Goal: Information Seeking & Learning: Find specific fact

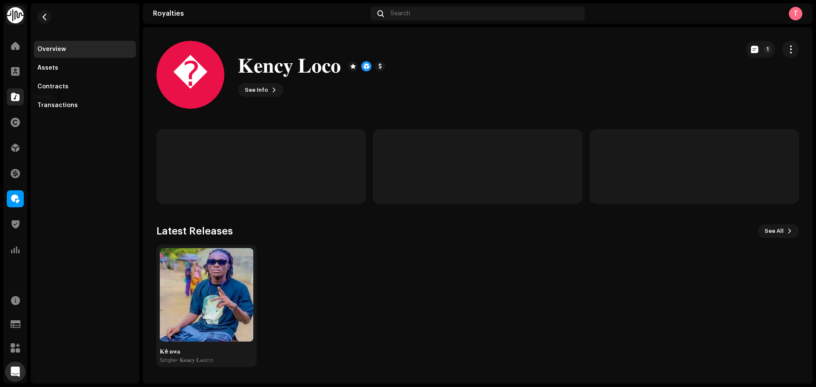
click at [22, 94] on div at bounding box center [15, 96] width 17 height 17
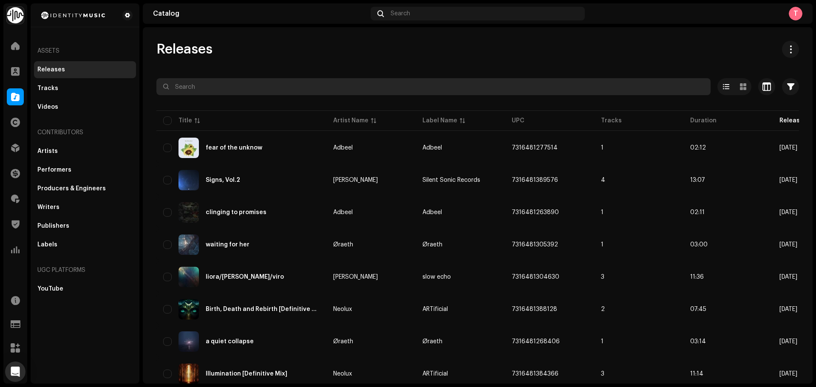
click at [307, 88] on input "text" at bounding box center [433, 86] width 554 height 17
paste input "UKZGC2303849"
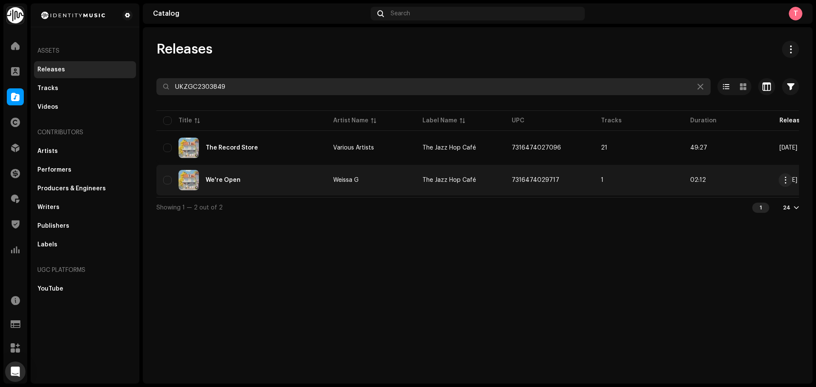
type input "UKZGC2303849"
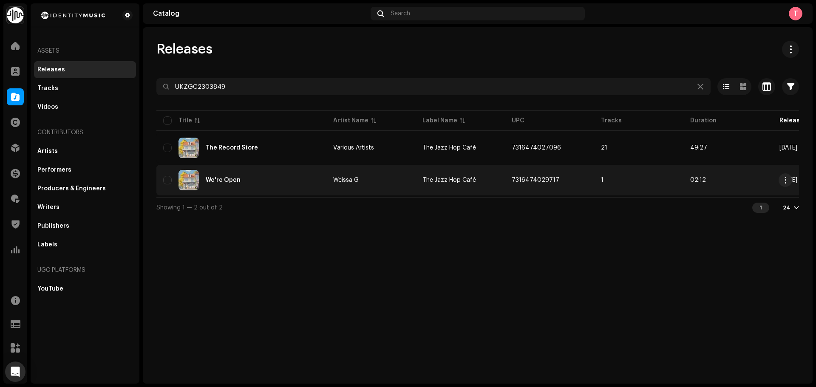
click at [386, 179] on re-a-table-link "Weissa G" at bounding box center [371, 180] width 76 height 6
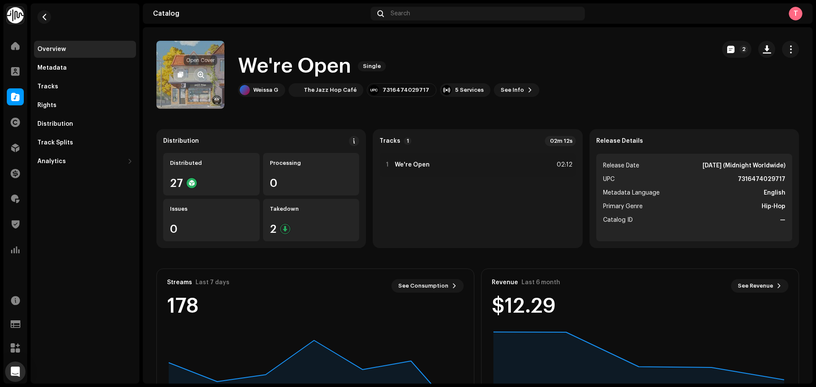
click at [197, 73] on button "button" at bounding box center [201, 75] width 14 height 14
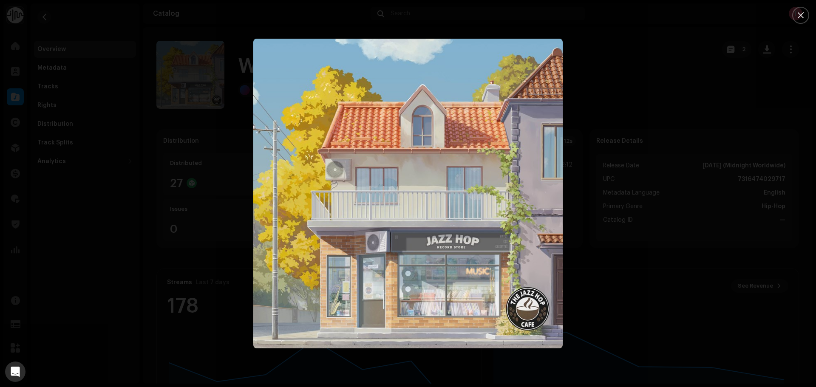
click at [628, 75] on div at bounding box center [408, 193] width 816 height 387
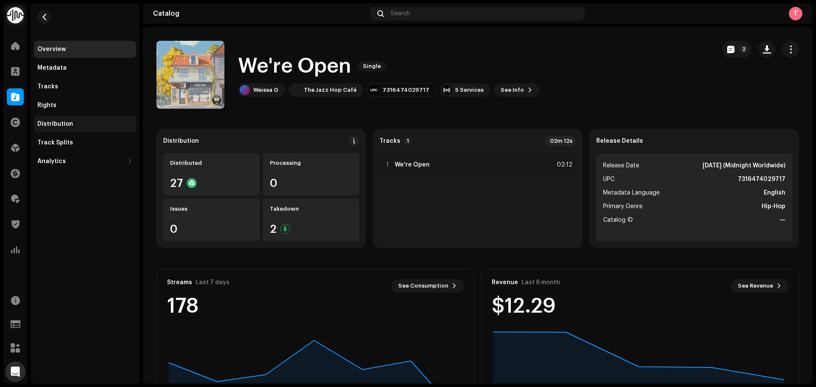
click at [46, 127] on div "Distribution" at bounding box center [85, 124] width 102 height 17
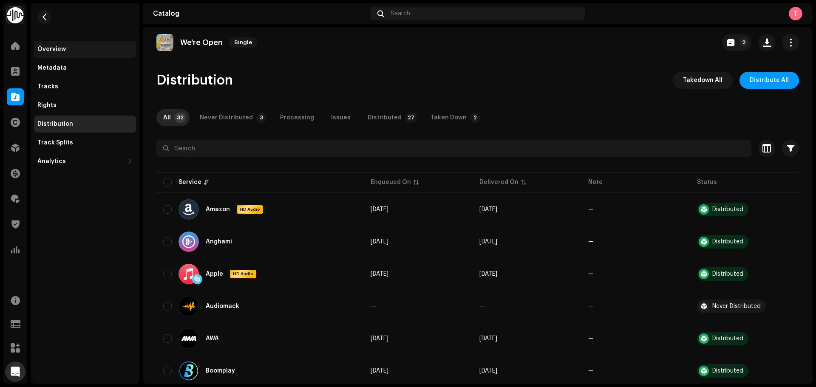
click at [90, 51] on div "Overview" at bounding box center [84, 49] width 95 height 7
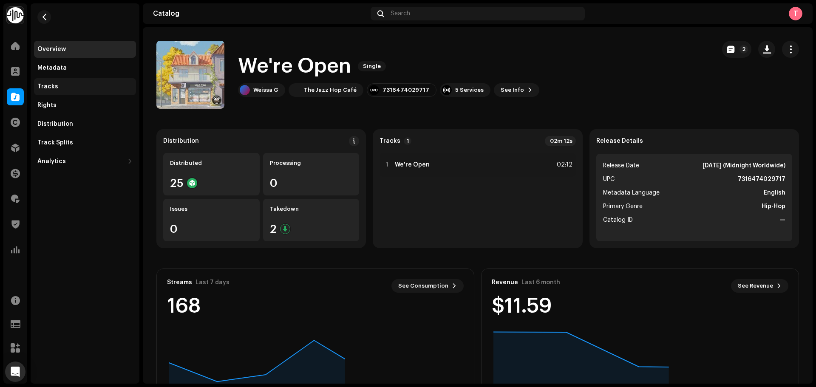
click at [80, 86] on div "Tracks" at bounding box center [84, 86] width 95 height 7
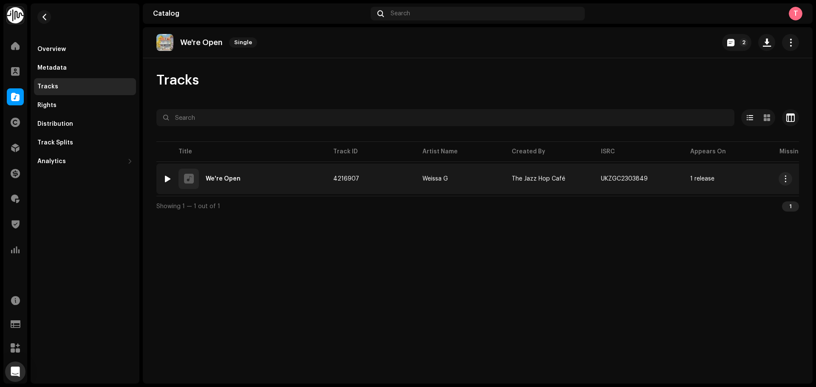
click at [278, 182] on div "1 We're Open" at bounding box center [241, 179] width 156 height 20
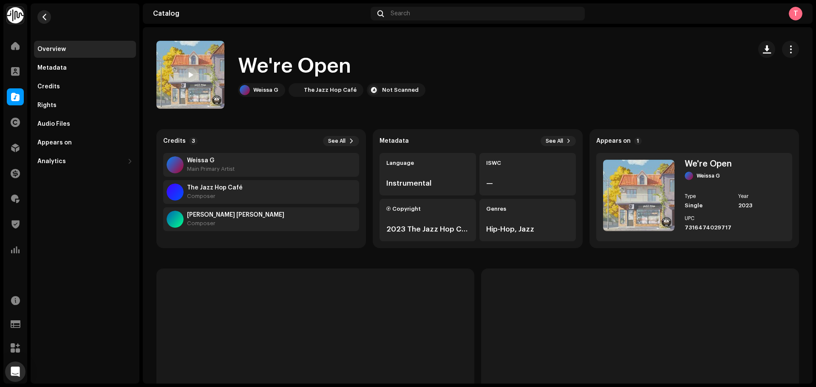
click at [42, 17] on span "button" at bounding box center [44, 17] width 6 height 7
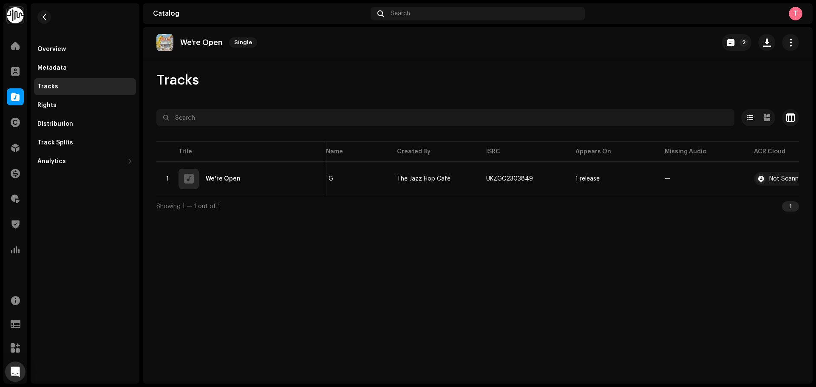
scroll to position [0, 135]
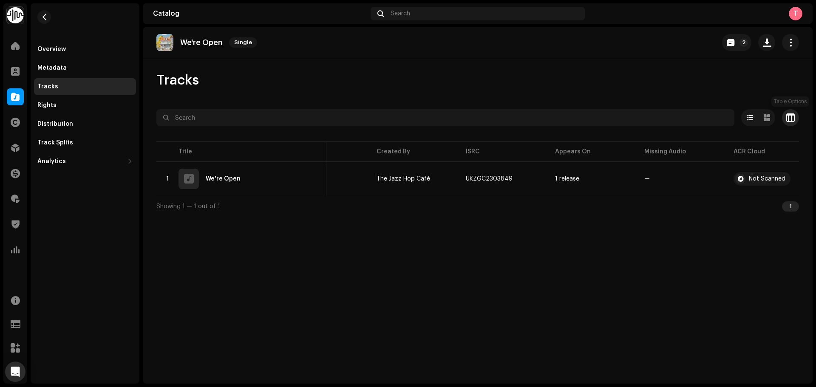
click at [795, 120] on button "button" at bounding box center [790, 117] width 17 height 17
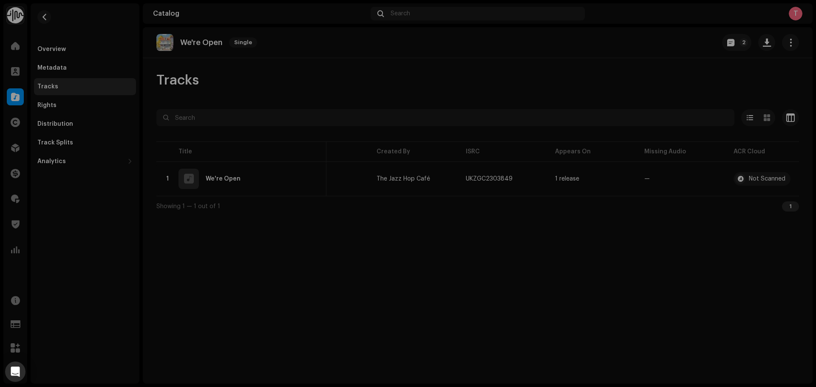
click at [641, 41] on div "Customize your view Reset Rows Compact Comfortable Columns Track ID Artist Name…" at bounding box center [408, 193] width 816 height 387
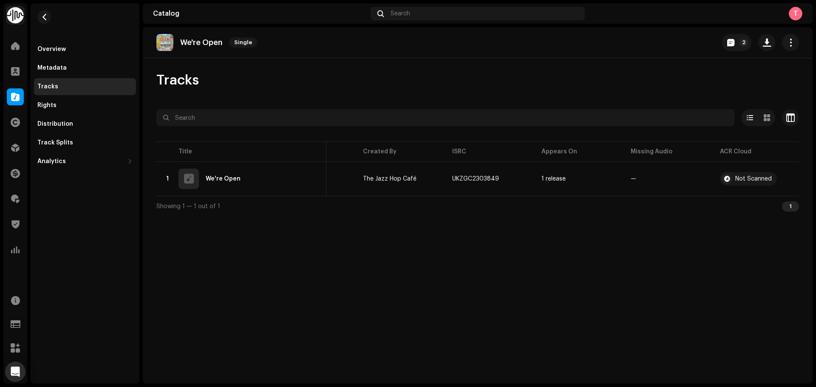
scroll to position [0, 152]
click at [789, 119] on span "button" at bounding box center [790, 117] width 8 height 7
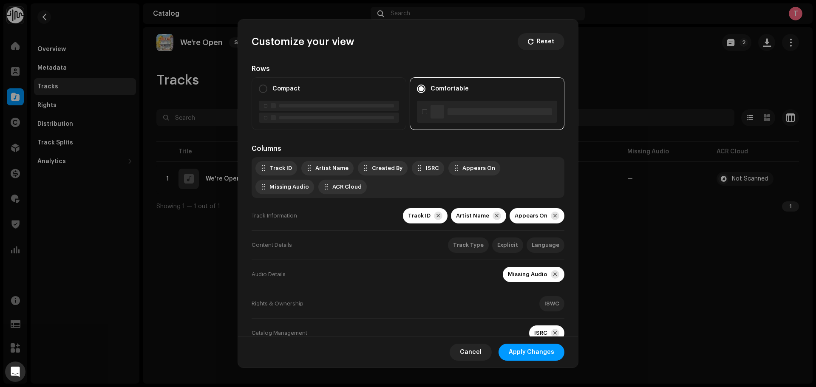
drag, startPoint x: 286, startPoint y: 190, endPoint x: 356, endPoint y: 144, distance: 84.6
click at [364, 138] on div "Rows Compact Comfortable Columns Track ID Artist Name Created By ISRC Appears O…" at bounding box center [408, 220] width 313 height 313
click at [445, 167] on div "Track ID Artist Name Created By ISRC ACR Cloud Appears On Missing Audio" at bounding box center [408, 177] width 313 height 41
click at [535, 356] on span "Apply Changes" at bounding box center [531, 352] width 45 height 17
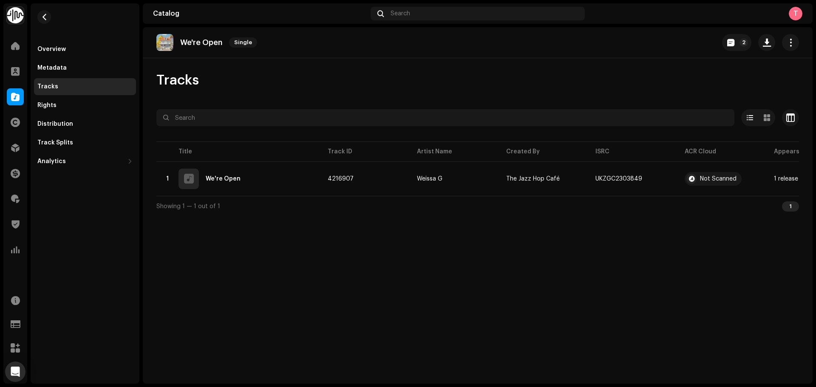
scroll to position [0, 0]
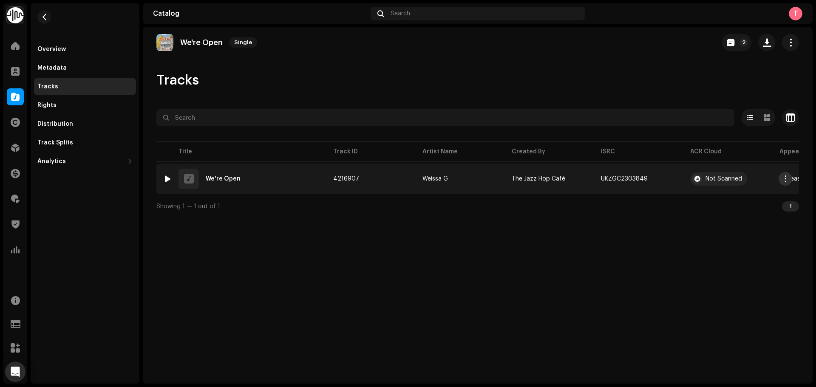
click at [783, 175] on button "button" at bounding box center [785, 179] width 14 height 14
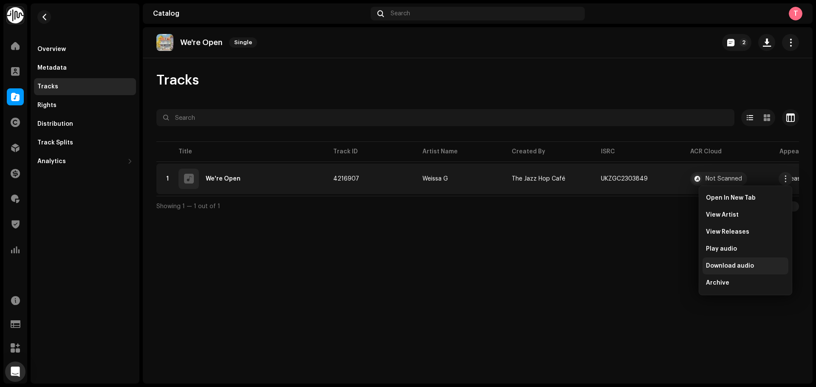
click at [732, 266] on span "Download audio" at bounding box center [730, 266] width 48 height 7
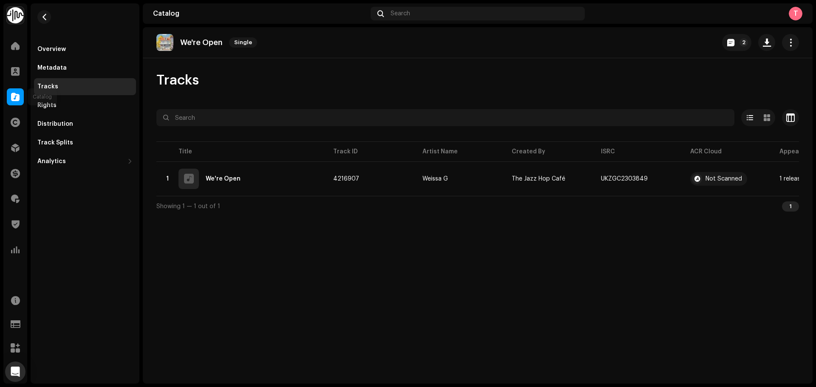
click at [14, 97] on span at bounding box center [15, 96] width 8 height 7
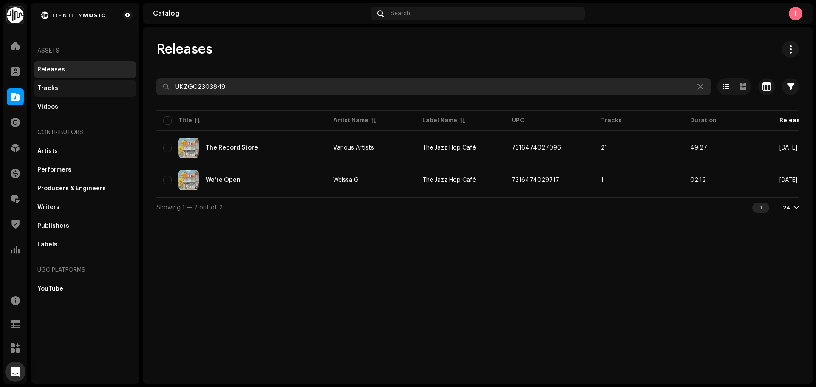
drag, startPoint x: 271, startPoint y: 81, endPoint x: 91, endPoint y: 90, distance: 179.5
click at [92, 90] on div "Identity Music Home Clients Catalog Rights Distribution Finance Royalties Trust…" at bounding box center [408, 193] width 816 height 387
paste input "1906"
type input "UKZGC2301906"
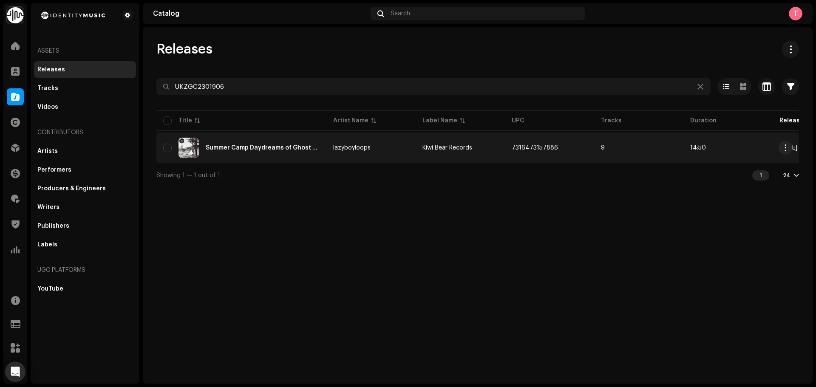
click at [648, 154] on td "9" at bounding box center [638, 148] width 89 height 31
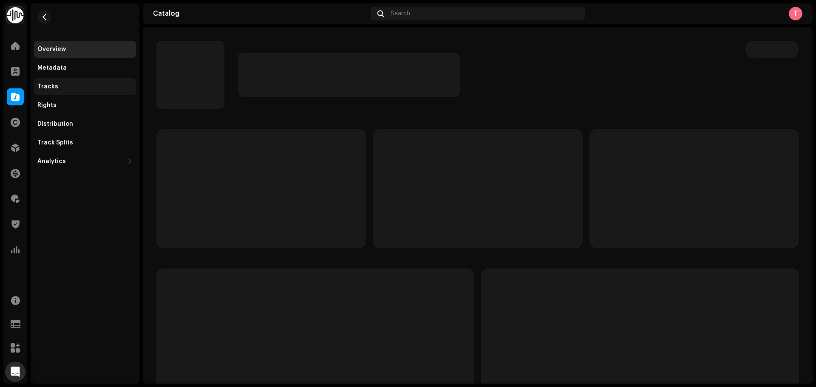
click at [61, 83] on div "Tracks" at bounding box center [84, 86] width 95 height 7
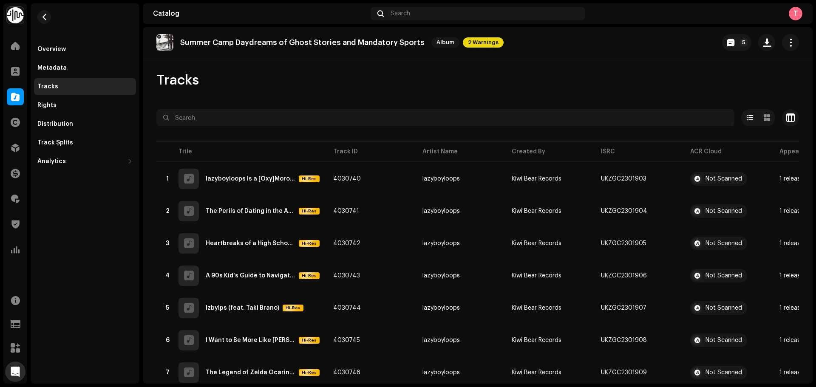
click at [51, 20] on re-m-nav-back at bounding box center [44, 21] width 20 height 37
click at [43, 16] on span "button" at bounding box center [44, 17] width 6 height 7
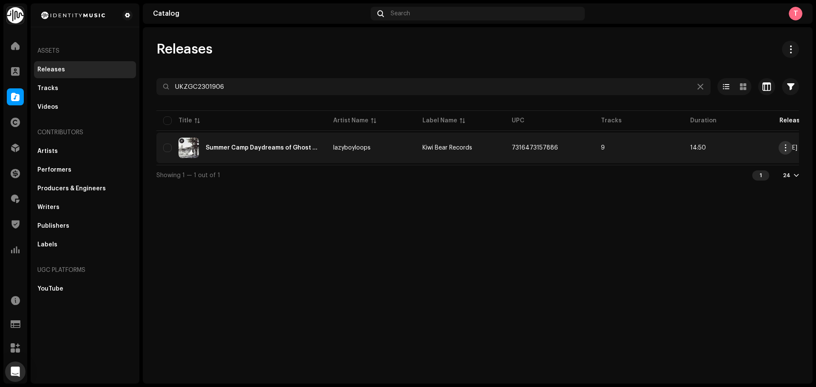
click at [787, 144] on span "button" at bounding box center [785, 147] width 6 height 7
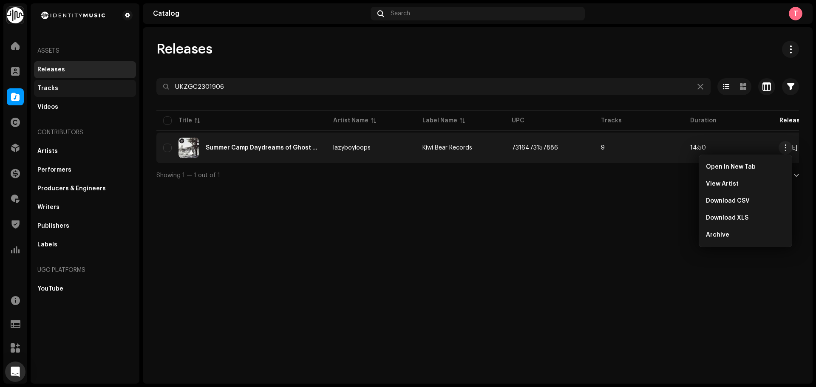
click at [64, 91] on div "Tracks" at bounding box center [84, 88] width 95 height 7
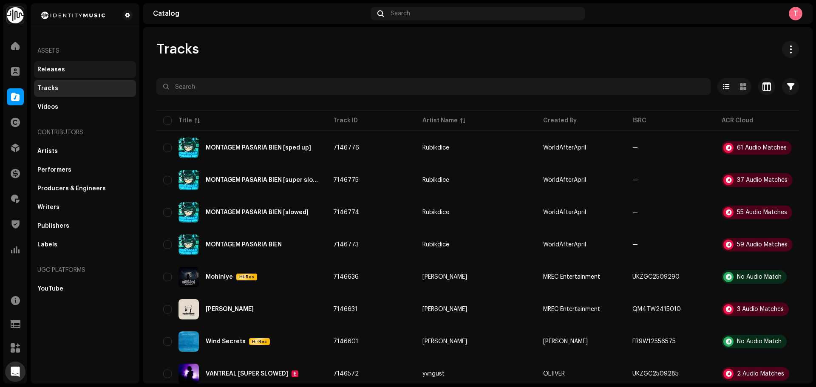
click at [66, 68] on div "Releases" at bounding box center [84, 69] width 95 height 7
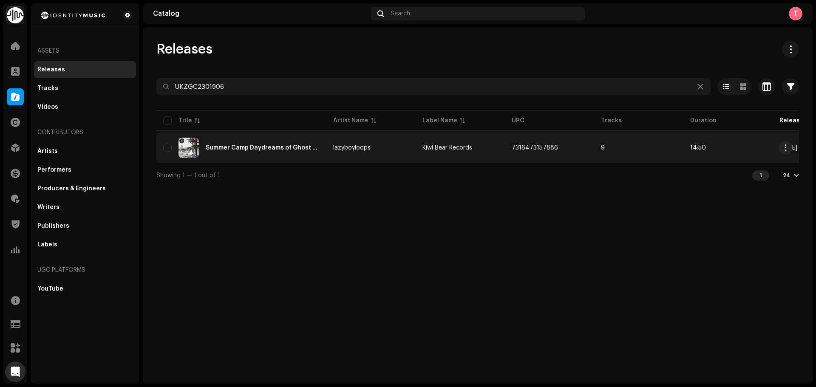
click at [276, 143] on div "Summer Camp Daydreams of Ghost Stories and Mandatory Sports" at bounding box center [241, 148] width 156 height 20
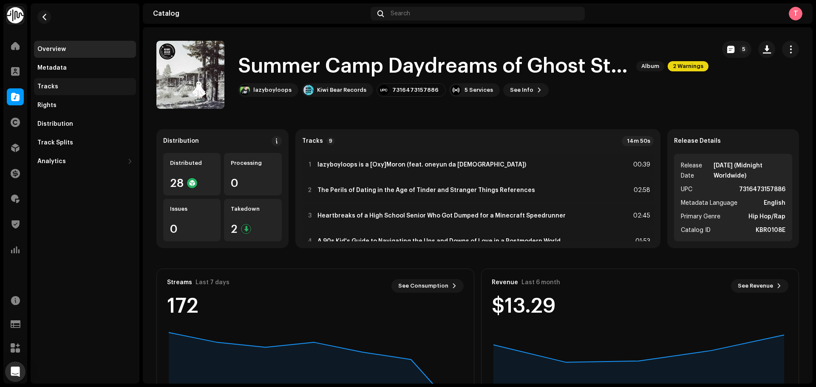
click at [58, 91] on div "Tracks" at bounding box center [85, 86] width 102 height 17
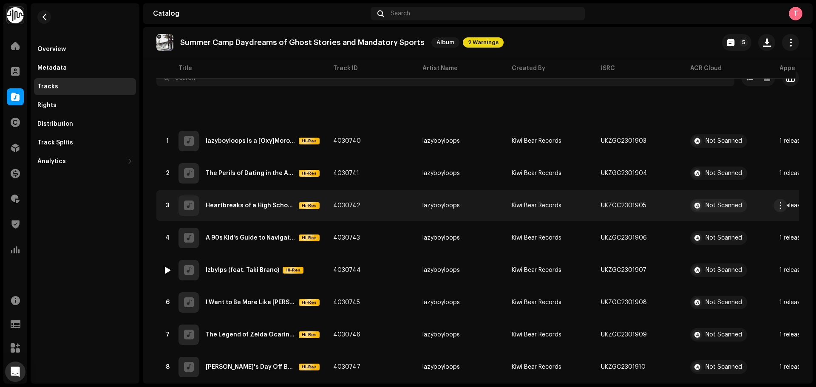
scroll to position [94, 0]
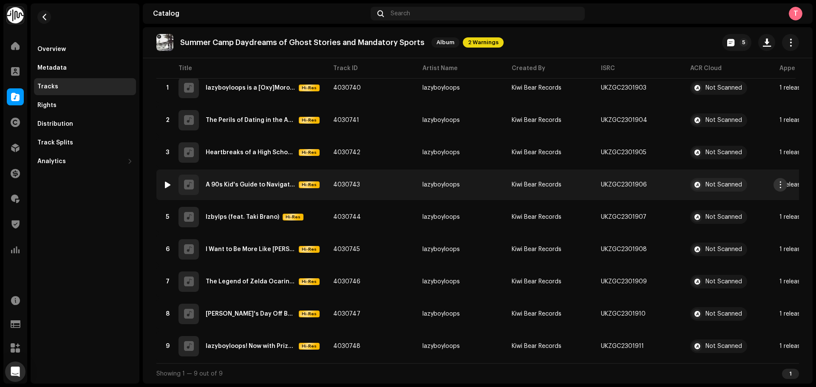
click at [780, 183] on span "button" at bounding box center [780, 184] width 6 height 7
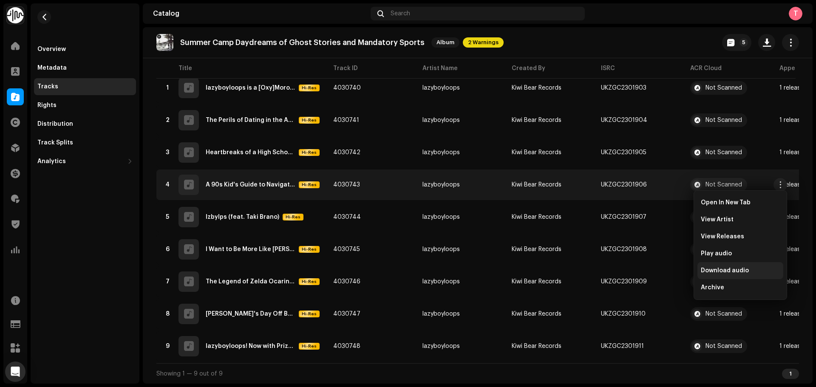
click at [736, 272] on span "Download audio" at bounding box center [725, 270] width 48 height 7
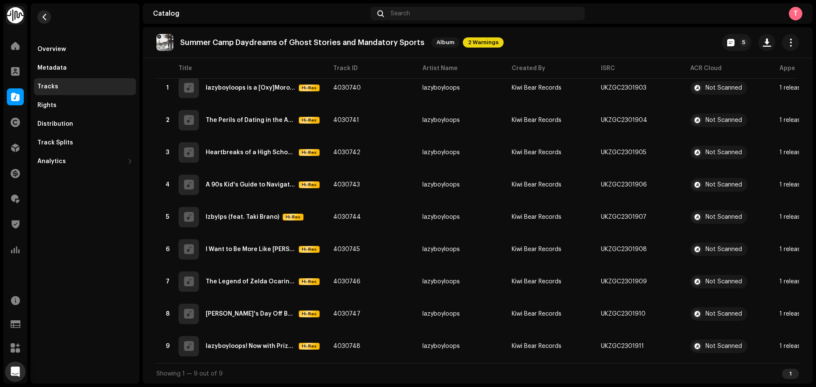
click at [44, 18] on span "button" at bounding box center [44, 17] width 6 height 7
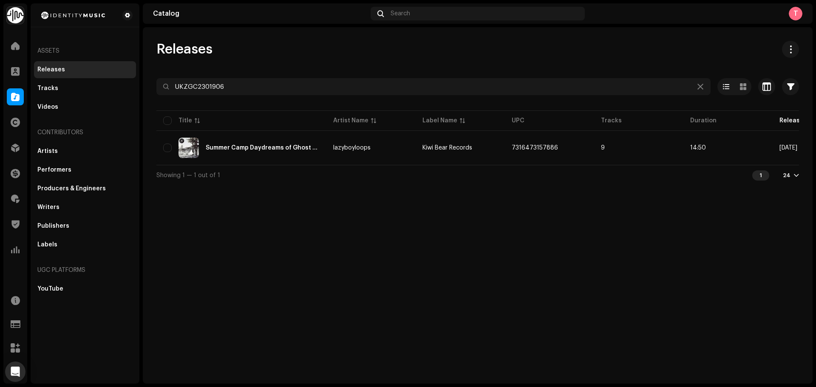
click at [11, 93] on div at bounding box center [15, 96] width 17 height 17
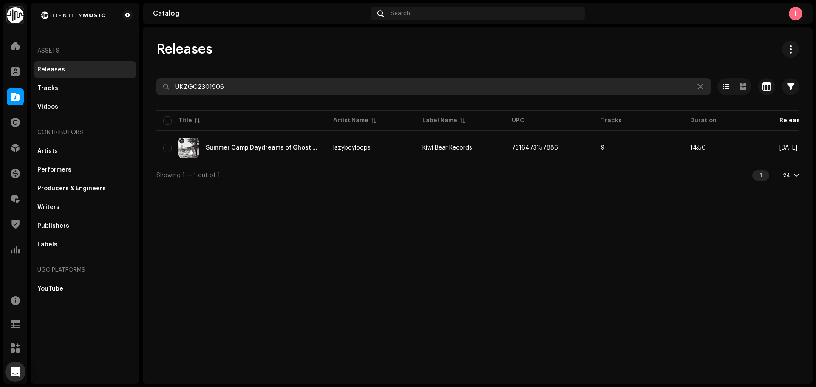
drag, startPoint x: 251, startPoint y: 85, endPoint x: 147, endPoint y: 84, distance: 103.7
click at [147, 84] on div "Releases UKZGC2301906 Selected 0 Options Filters Distribution status Never Dist…" at bounding box center [478, 113] width 670 height 144
paste input "GBKQU2099323"
type input "GBKQU2099323"
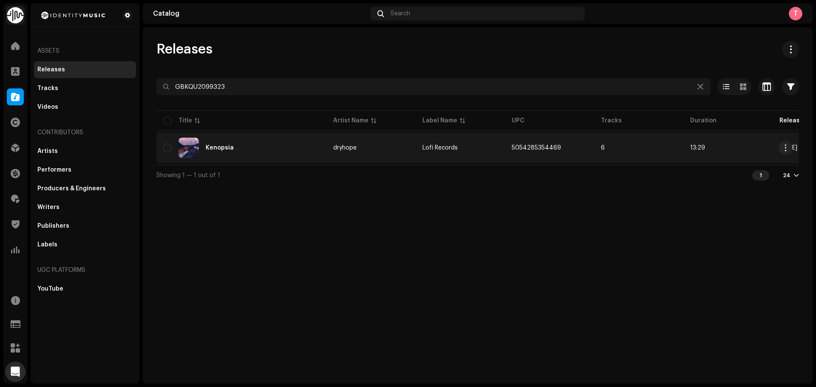
click at [263, 149] on div "Kenopsia" at bounding box center [241, 148] width 156 height 20
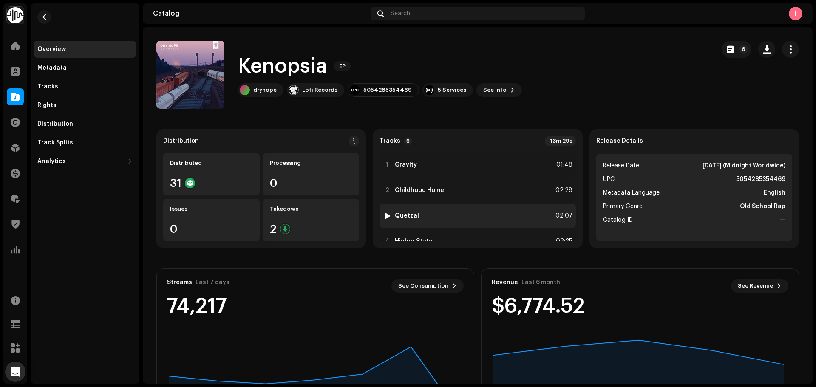
click at [420, 220] on div "3 Quetzal 02:07" at bounding box center [477, 216] width 196 height 24
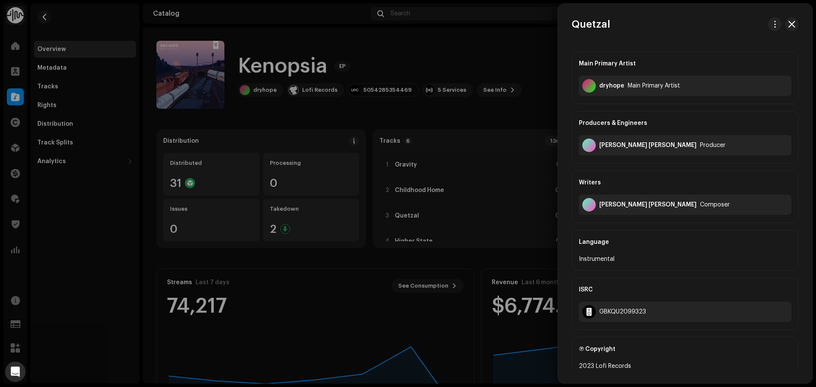
click at [464, 187] on div at bounding box center [408, 193] width 816 height 387
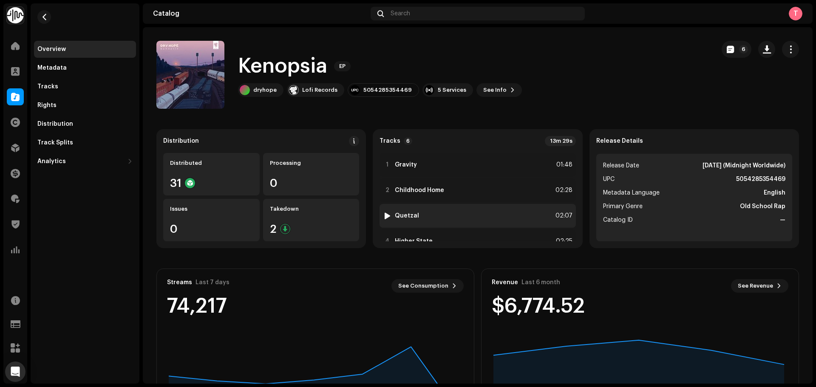
click at [385, 216] on div at bounding box center [387, 215] width 6 height 7
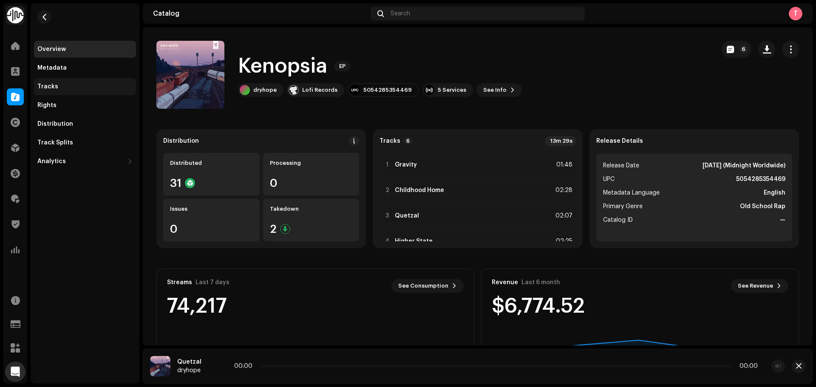
click at [106, 83] on div "Tracks" at bounding box center [84, 86] width 95 height 7
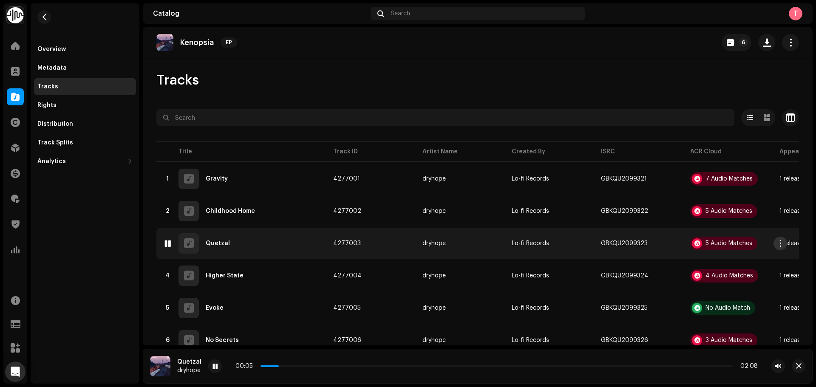
click at [782, 244] on span "button" at bounding box center [780, 243] width 6 height 7
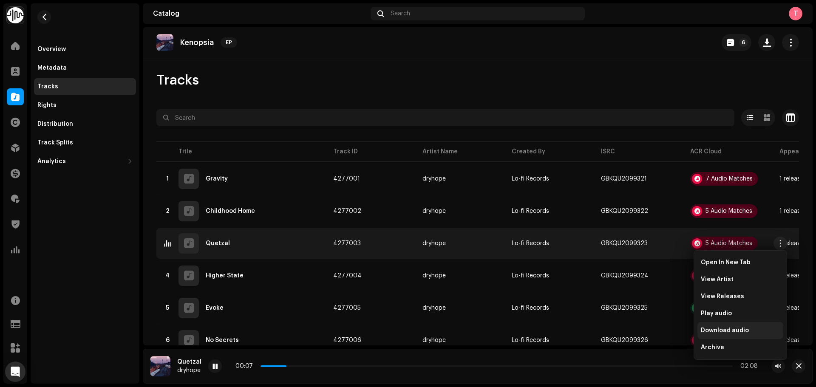
click at [735, 332] on span "Download audio" at bounding box center [725, 330] width 48 height 7
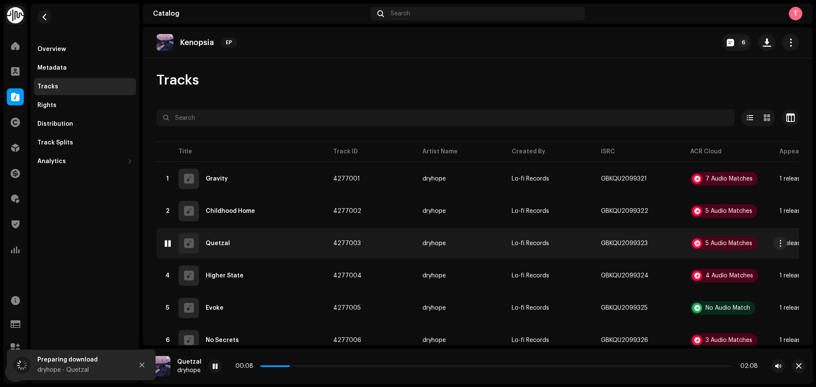
click at [168, 246] on div at bounding box center [167, 243] width 6 height 7
click at [733, 246] on div "5 Audio Matches" at bounding box center [728, 243] width 47 height 6
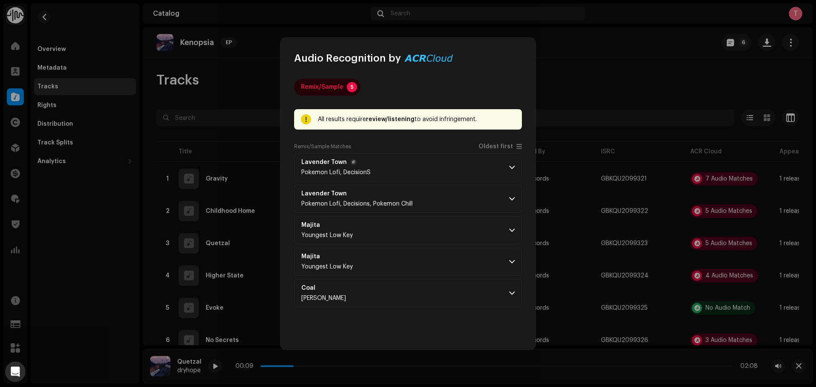
click at [512, 169] on span at bounding box center [512, 167] width 6 height 7
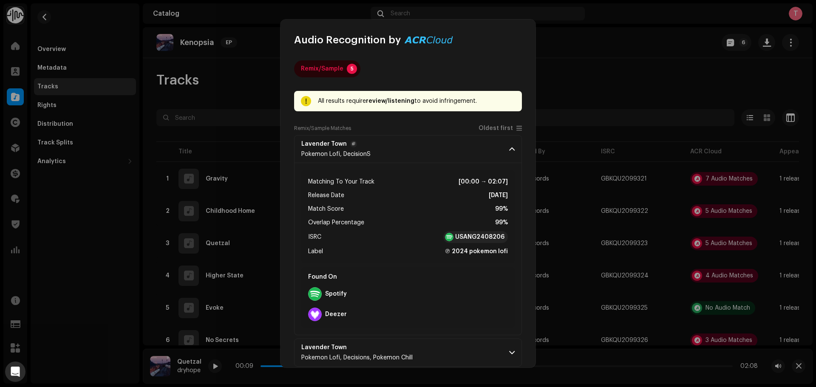
click at [511, 154] on p-accordion-header "Lavender Town Pokemon Lofi, DecisionS" at bounding box center [408, 149] width 228 height 28
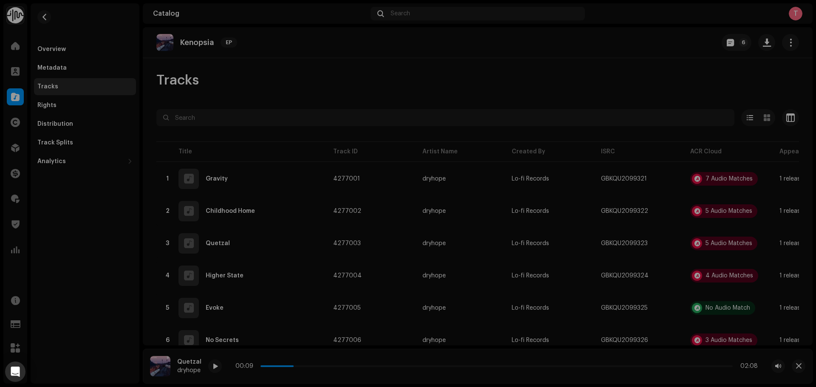
click at [572, 77] on div "Audio Recognition by Remix/Sample 5 All results require review/listening to avo…" at bounding box center [408, 193] width 816 height 387
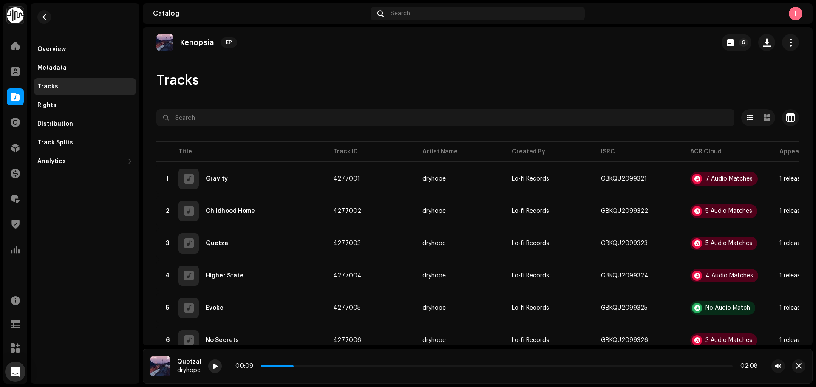
click at [210, 364] on div at bounding box center [215, 366] width 14 height 14
drag, startPoint x: 304, startPoint y: 367, endPoint x: 311, endPoint y: 368, distance: 7.3
click at [311, 368] on div "00:11 02:08" at bounding box center [496, 366] width 522 height 7
drag, startPoint x: 303, startPoint y: 365, endPoint x: 312, endPoint y: 367, distance: 9.2
click at [312, 367] on p-slider at bounding box center [496, 366] width 472 height 2
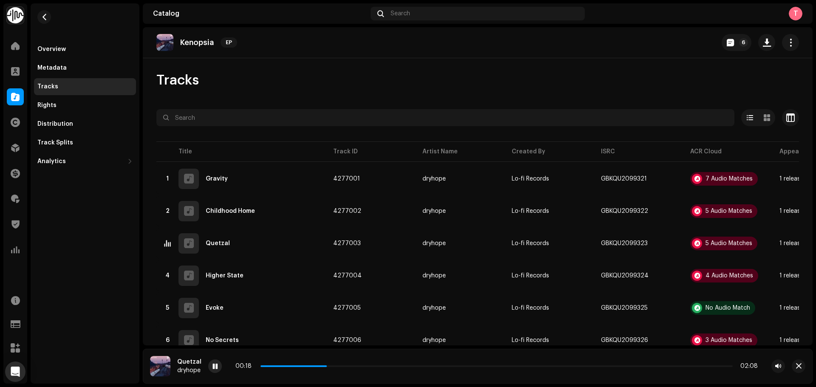
click at [217, 370] on div at bounding box center [215, 366] width 14 height 14
click at [40, 15] on button "button" at bounding box center [44, 17] width 14 height 14
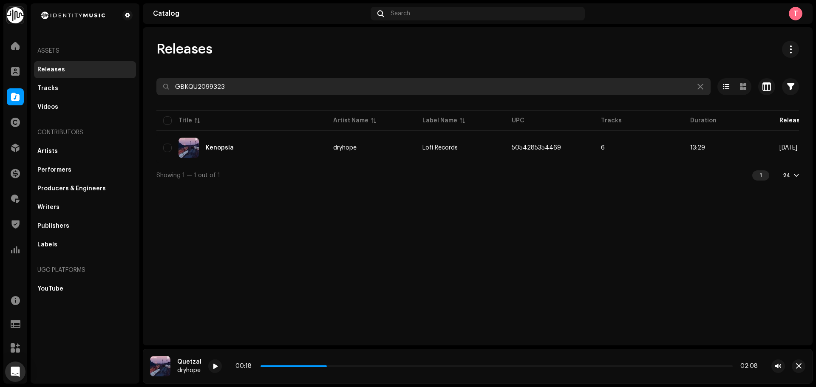
drag, startPoint x: 245, startPoint y: 85, endPoint x: 130, endPoint y: 79, distance: 115.3
click at [130, 80] on div "Identity Music Home Clients Catalog Rights Distribution Finance Royalties Trust…" at bounding box center [408, 193] width 816 height 387
click at [262, 89] on input "GBKQU2099323" at bounding box center [433, 86] width 554 height 17
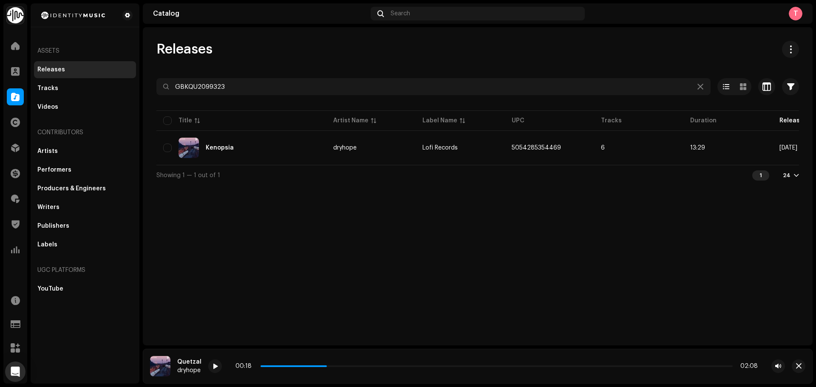
click at [16, 99] on span at bounding box center [15, 96] width 8 height 7
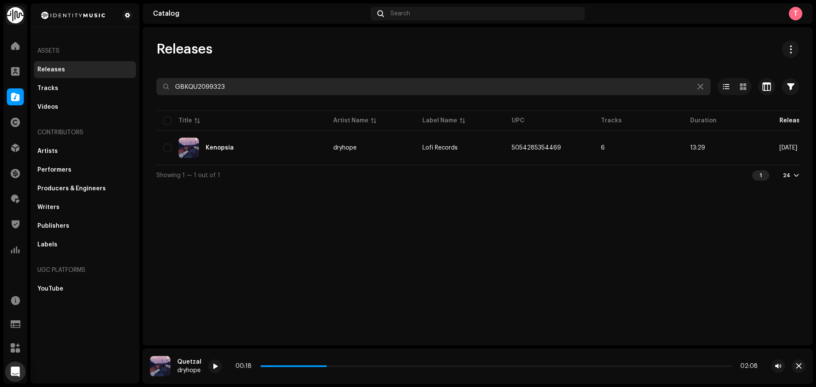
drag, startPoint x: 286, startPoint y: 91, endPoint x: 149, endPoint y: 88, distance: 136.9
click at [149, 88] on div "Releases GBKQU2099323 Selected 0 Options Filters Distribution status Never Dist…" at bounding box center [478, 113] width 670 height 144
paste input "748777109822"
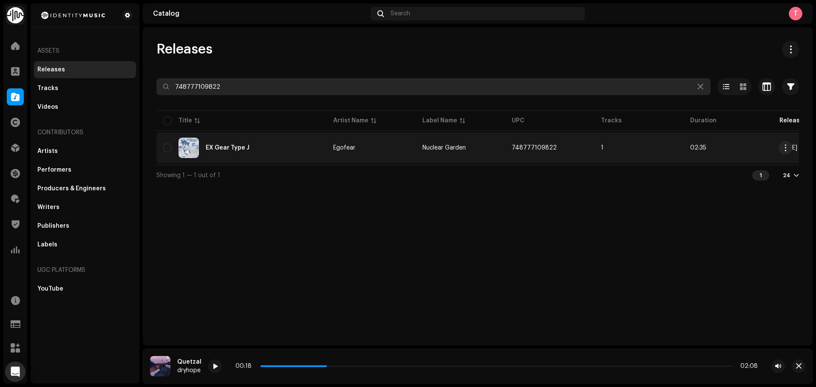
type input "748777109822"
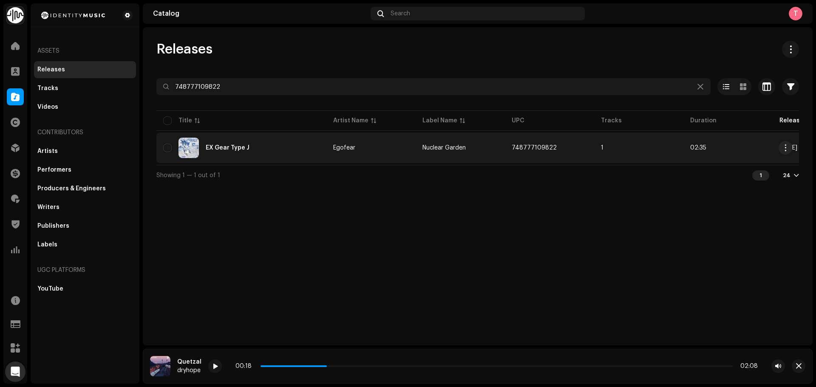
click at [231, 149] on div "EX Gear Type J" at bounding box center [228, 148] width 44 height 6
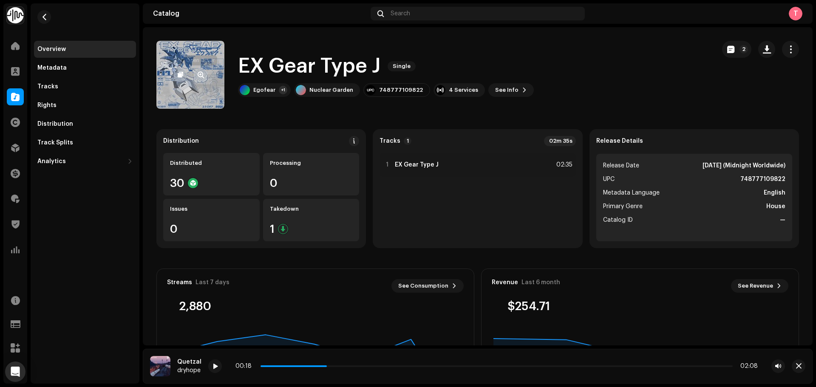
click at [201, 75] on span "button" at bounding box center [201, 74] width 6 height 7
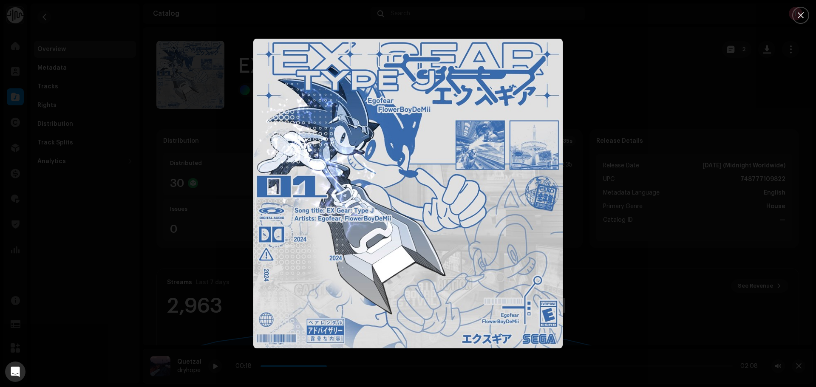
click at [611, 103] on div at bounding box center [408, 193] width 816 height 387
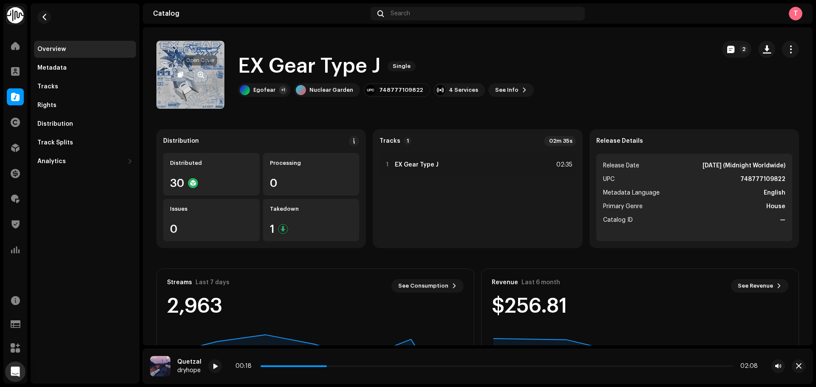
click at [198, 76] on span "button" at bounding box center [201, 74] width 6 height 7
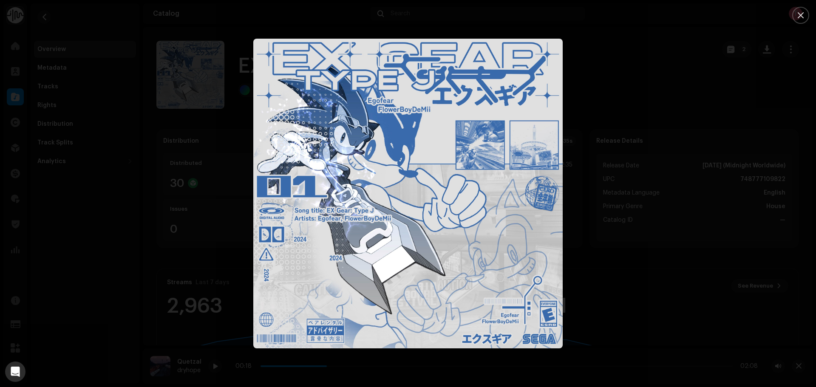
click at [612, 108] on div at bounding box center [408, 193] width 816 height 387
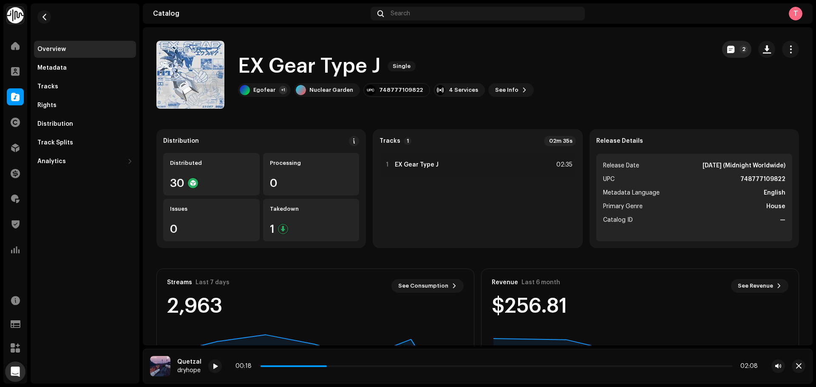
click at [730, 48] on button "2" at bounding box center [736, 49] width 29 height 17
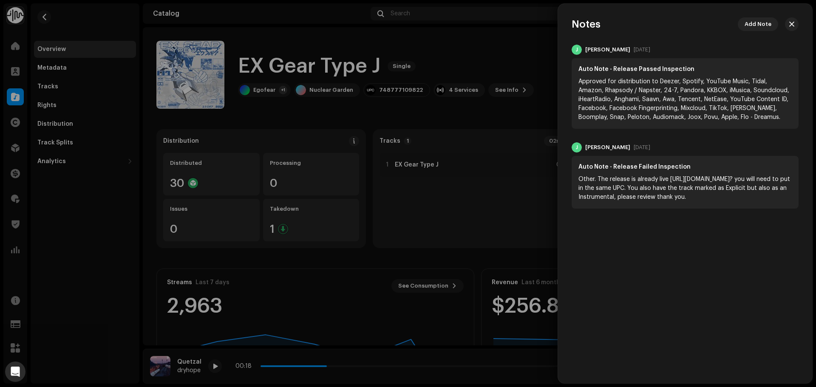
click at [514, 45] on div at bounding box center [408, 193] width 816 height 387
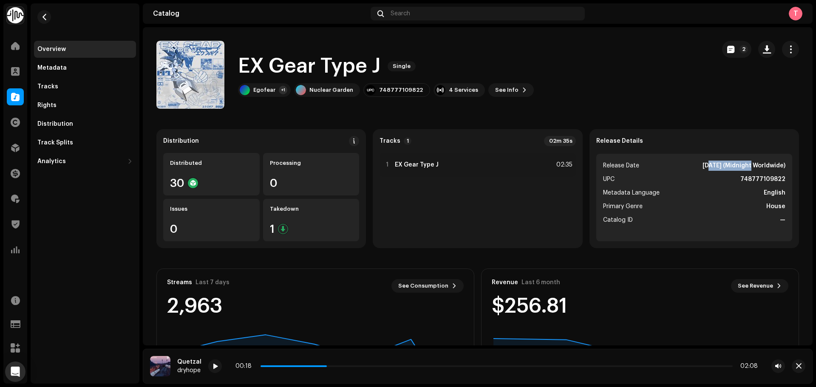
drag, startPoint x: 688, startPoint y: 165, endPoint x: 730, endPoint y: 170, distance: 42.4
click at [730, 170] on strong "[DATE] (Midnight Worldwide)" at bounding box center [743, 166] width 83 height 10
click at [728, 167] on strong "[DATE] (Midnight Worldwide)" at bounding box center [743, 166] width 83 height 10
click at [727, 47] on span "button" at bounding box center [730, 49] width 7 height 7
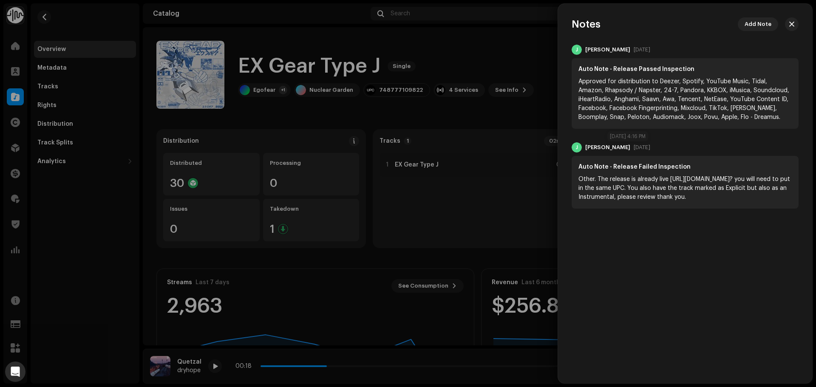
drag, startPoint x: 618, startPoint y: 148, endPoint x: 652, endPoint y: 152, distance: 33.7
click at [652, 152] on div "J [PERSON_NAME] [DATE]" at bounding box center [685, 147] width 227 height 10
click at [501, 60] on div at bounding box center [408, 193] width 816 height 387
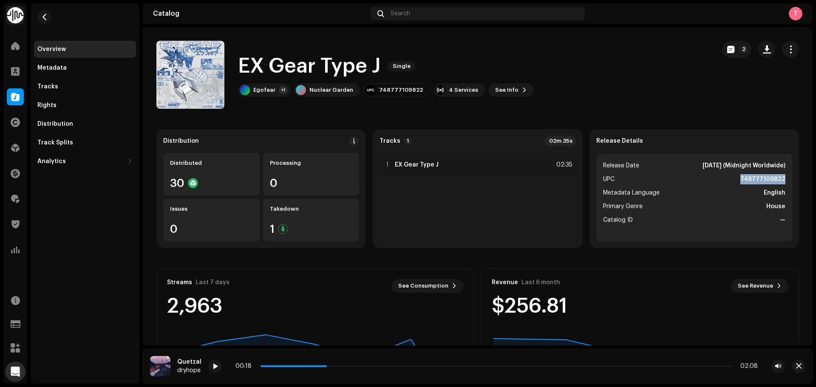
copy strong "748777109822"
drag, startPoint x: 741, startPoint y: 176, endPoint x: 745, endPoint y: 171, distance: 6.5
click at [782, 178] on ul "Release Date [DATE] (Midnight Worldwide) UPC 748777109822 Metadata Language Eng…" at bounding box center [694, 198] width 196 height 88
